Goal: Task Accomplishment & Management: Manage account settings

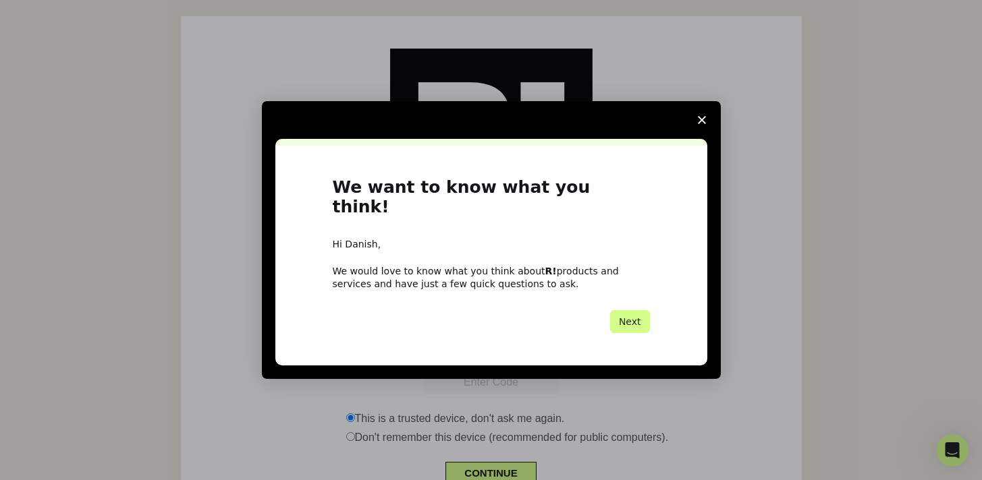
click at [707, 130] on span "Close survey" at bounding box center [702, 120] width 38 height 38
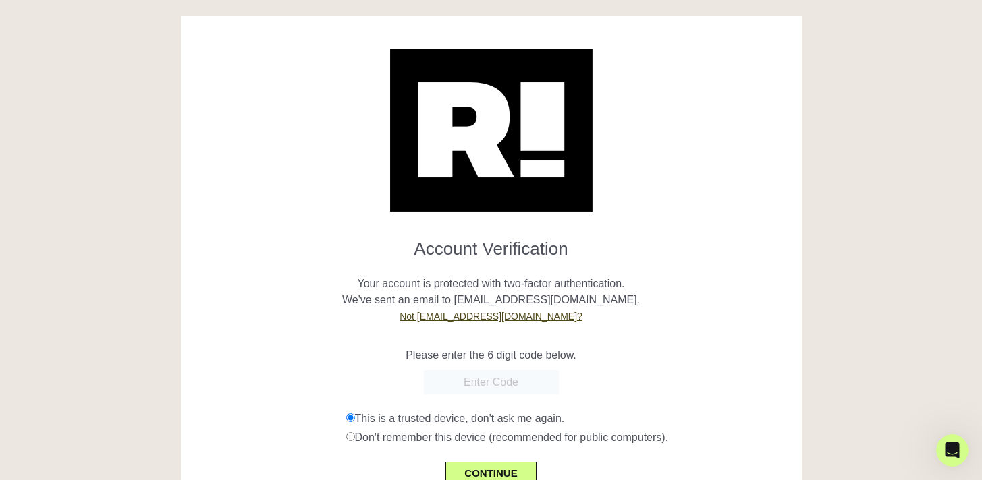
click at [501, 384] on input "text" at bounding box center [491, 382] width 135 height 24
paste input "329269"
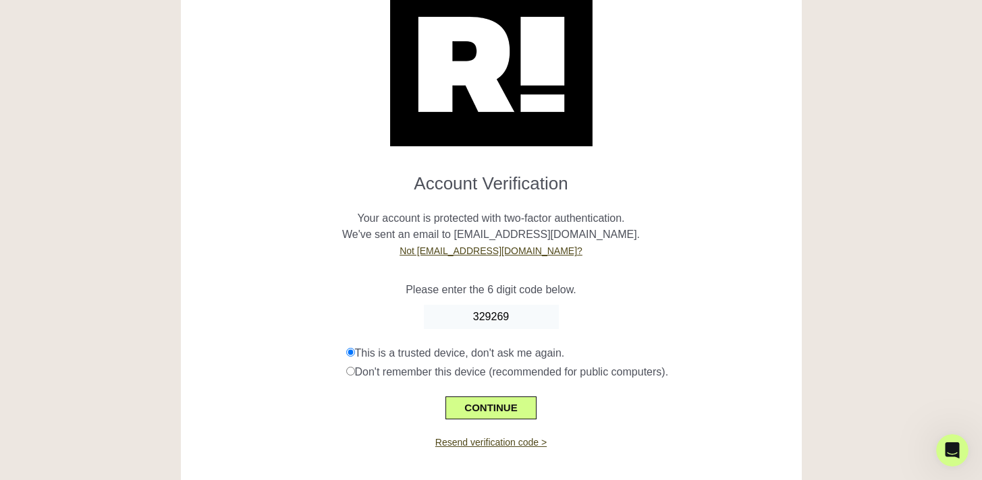
scroll to position [81, 0]
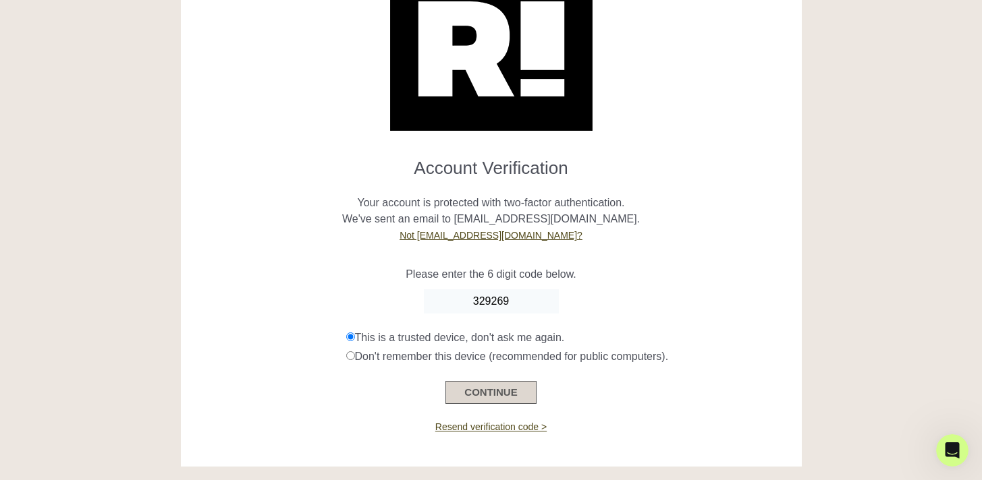
type input "329269"
click at [479, 397] on button "CONTINUE" at bounding box center [490, 392] width 90 height 23
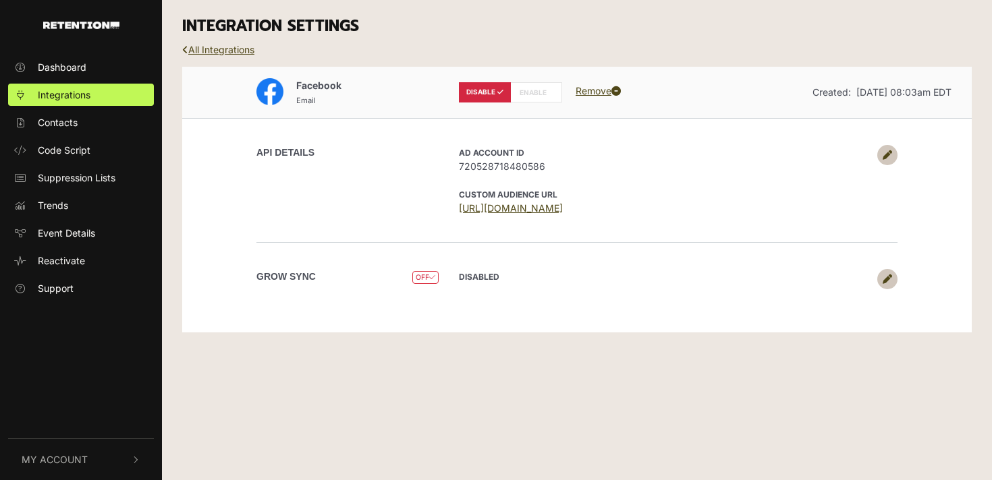
click at [897, 153] on div "API DETAILS AD Account ID 720528718480586 CUSTOM AUDIENCE URL https://business.…" at bounding box center [576, 180] width 769 height 124
click at [890, 155] on icon at bounding box center [887, 154] width 9 height 9
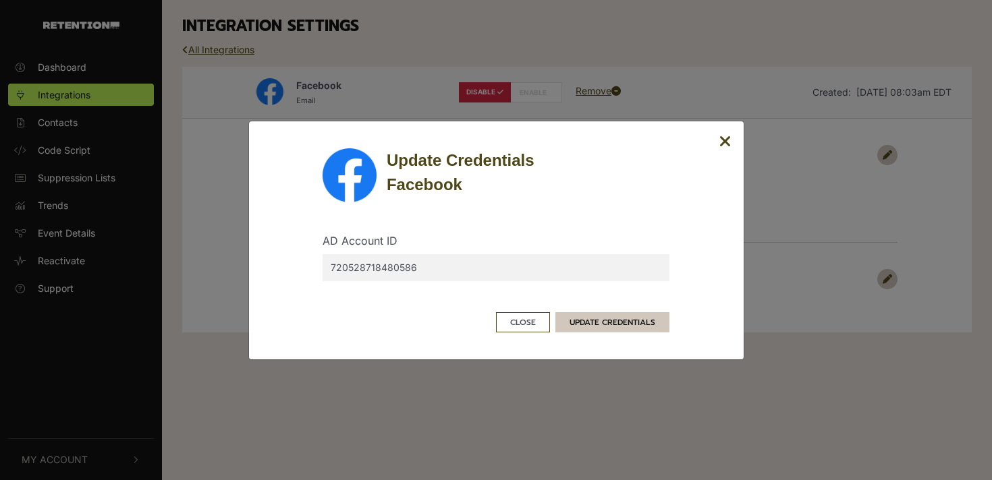
click at [574, 325] on button "UPDATE CREDENTIALS" at bounding box center [612, 322] width 114 height 20
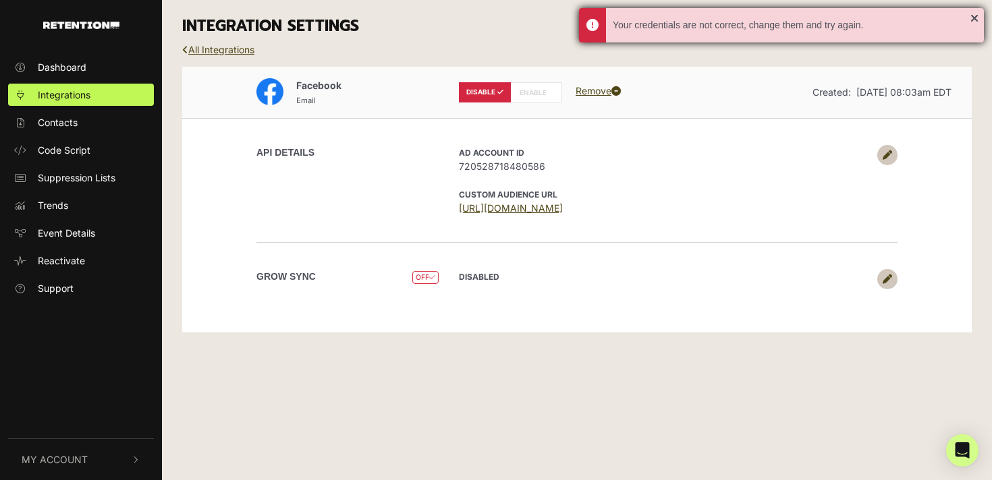
click at [977, 19] on div "Your credentials are not correct, change them and try again." at bounding box center [781, 25] width 405 height 34
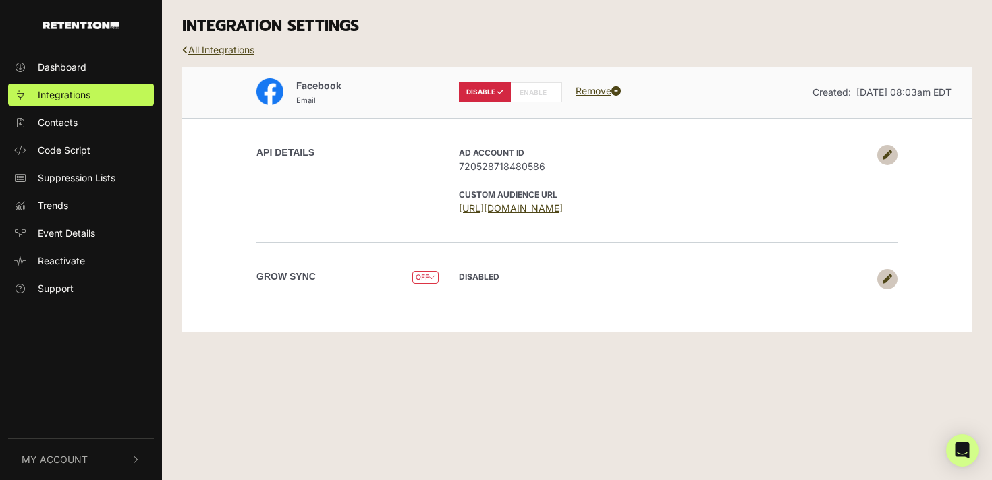
click at [893, 151] on link at bounding box center [887, 155] width 20 height 20
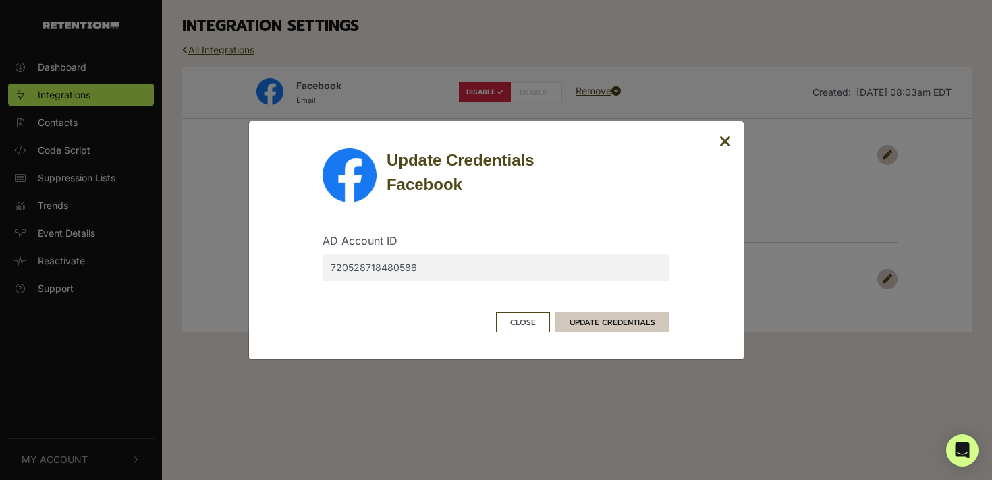
click at [619, 320] on button "UPDATE CREDENTIALS" at bounding box center [612, 322] width 114 height 20
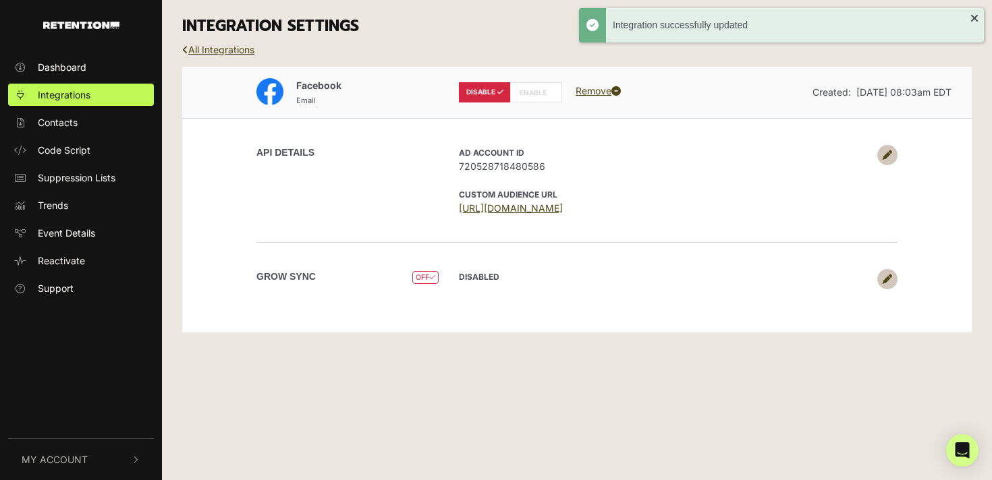
click at [524, 97] on label "ENABLE" at bounding box center [536, 92] width 52 height 20
radio input "false"
radio input "true"
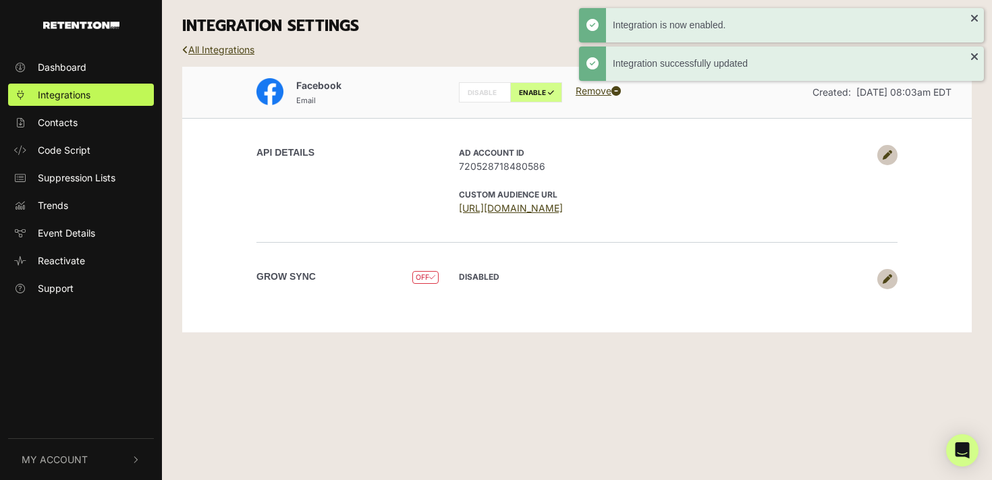
click at [886, 278] on icon at bounding box center [887, 279] width 9 height 9
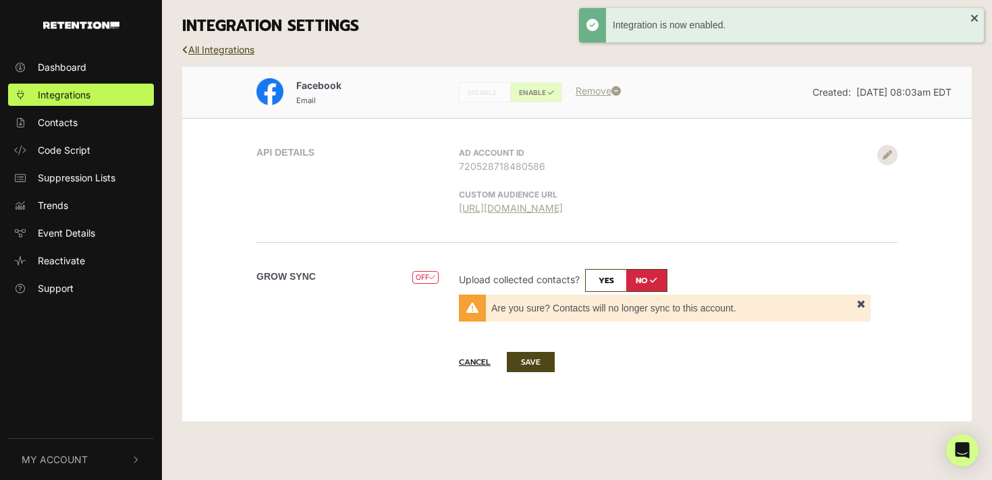
click at [609, 280] on input "checkbox" at bounding box center [626, 280] width 82 height 23
checkbox input "true"
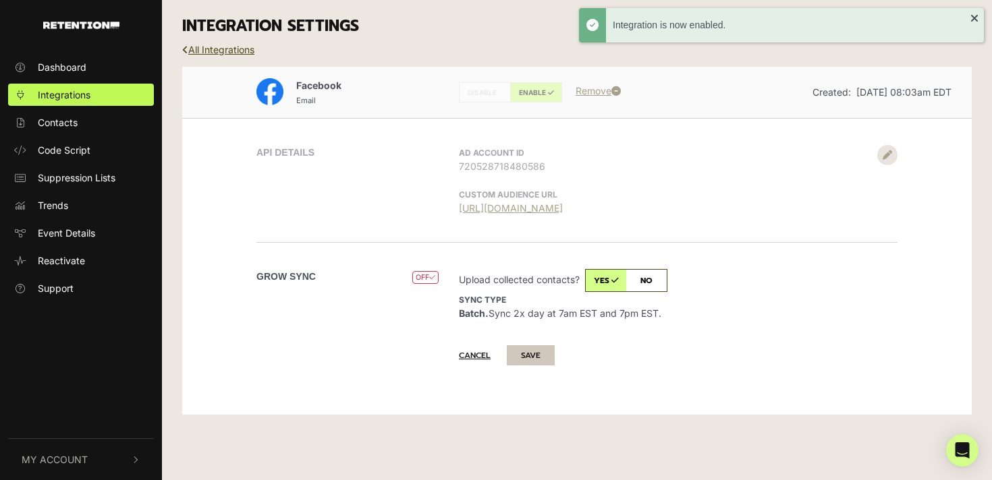
click at [533, 353] on button "SAVE" at bounding box center [531, 356] width 48 height 20
